Goal: Find specific page/section: Locate a particular part of the current website

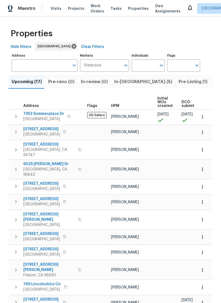
click at [125, 85] on span "In-reno (5)" at bounding box center [143, 81] width 58 height 7
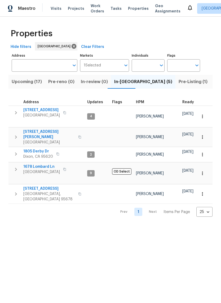
click at [31, 149] on span "1805 Derby Dr" at bounding box center [38, 151] width 30 height 5
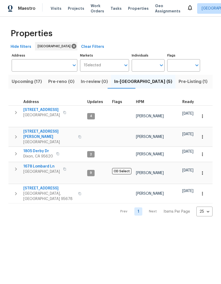
click at [28, 149] on span "1805 Derby Dr" at bounding box center [38, 151] width 30 height 5
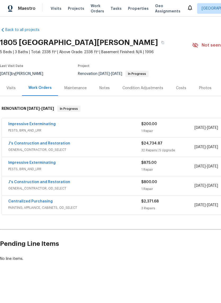
click at [27, 123] on link "Impressive Exterminating" at bounding box center [31, 124] width 47 height 4
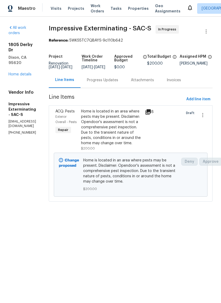
click at [118, 82] on div "Progress Updates" at bounding box center [102, 80] width 31 height 5
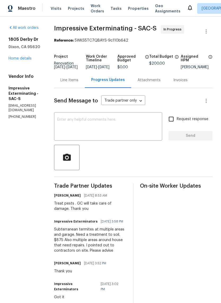
click at [85, 124] on textarea at bounding box center [108, 127] width 102 height 19
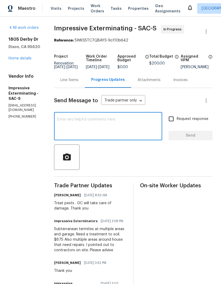
type textarea "I"
type textarea "Could you send M"
click at [21, 58] on link "Home details" at bounding box center [19, 59] width 23 height 4
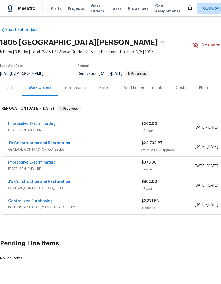
click at [29, 123] on link "Impressive Exterminating" at bounding box center [31, 124] width 47 height 4
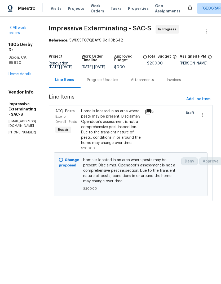
click at [135, 184] on span "Home is located in an area where pests may be present. Disclaimer: Opendoor's a…" at bounding box center [130, 171] width 94 height 26
click at [121, 145] on div "Home is located in an area where pests may be present. Disclaimer: Opendoor's a…" at bounding box center [111, 127] width 61 height 37
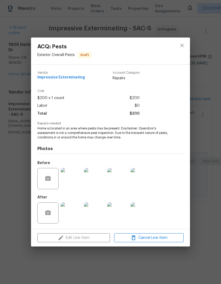
click at [59, 214] on div at bounding box center [48, 213] width 22 height 21
click at [62, 214] on img at bounding box center [71, 213] width 21 height 21
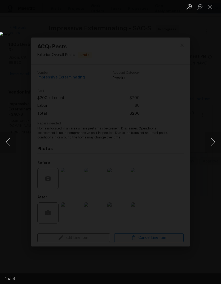
click at [212, 140] on button "Next image" at bounding box center [213, 142] width 16 height 21
click at [209, 141] on button "Next image" at bounding box center [213, 142] width 16 height 21
click at [211, 139] on button "Next image" at bounding box center [213, 142] width 16 height 21
click at [210, 138] on button "Next image" at bounding box center [213, 142] width 16 height 21
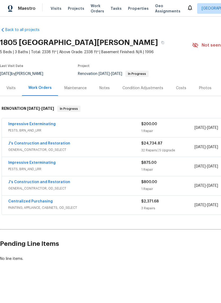
click at [23, 144] on link "J's Construction and Restoration" at bounding box center [39, 144] width 62 height 4
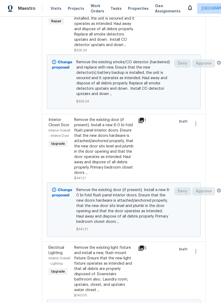
scroll to position [3414, 9]
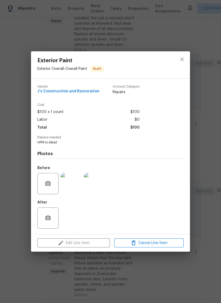
click at [74, 185] on img at bounding box center [71, 183] width 21 height 21
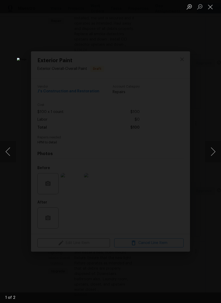
click at [211, 4] on button "Close lightbox" at bounding box center [210, 6] width 11 height 9
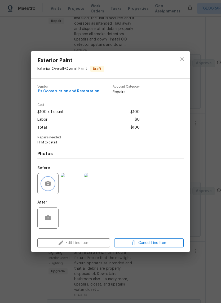
click at [52, 184] on button "button" at bounding box center [48, 183] width 13 height 13
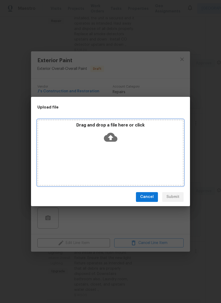
click at [113, 135] on icon at bounding box center [110, 137] width 13 height 9
